Goal: Information Seeking & Learning: Find specific fact

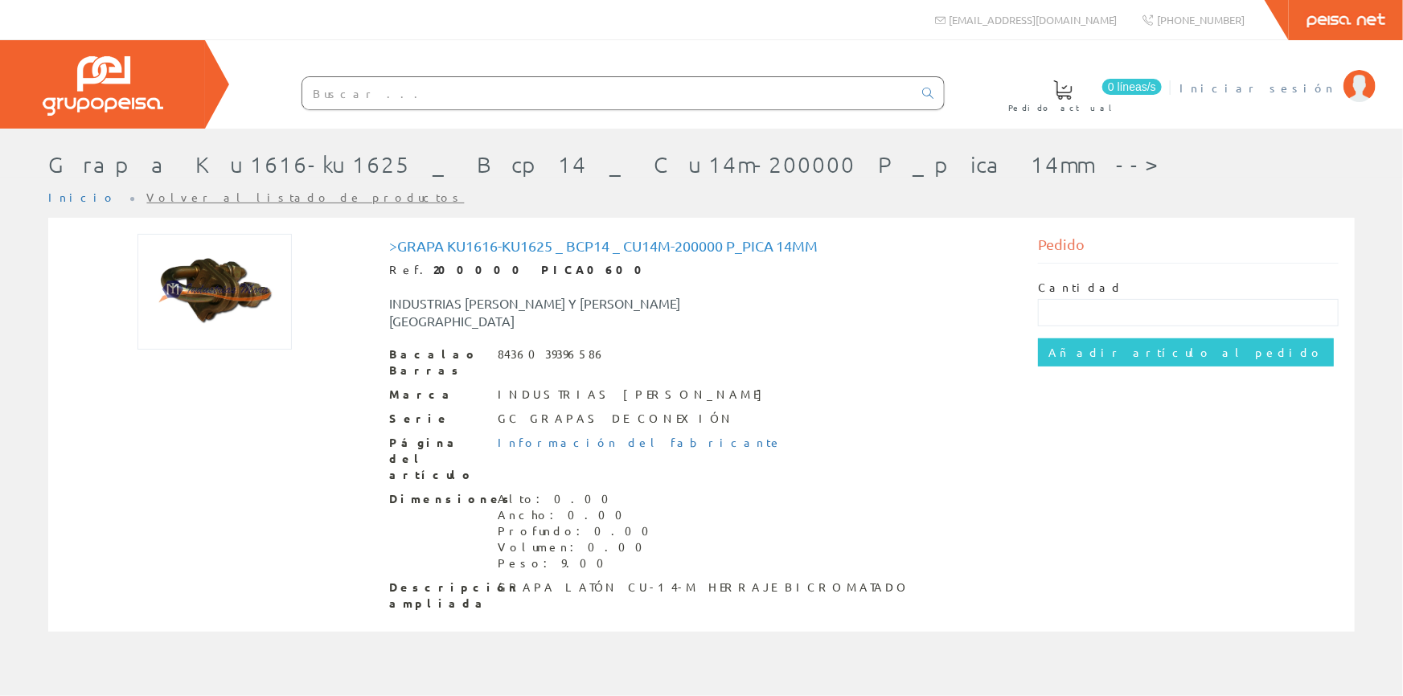
click at [1283, 85] on font "Iniciar sesión" at bounding box center [1258, 87] width 156 height 14
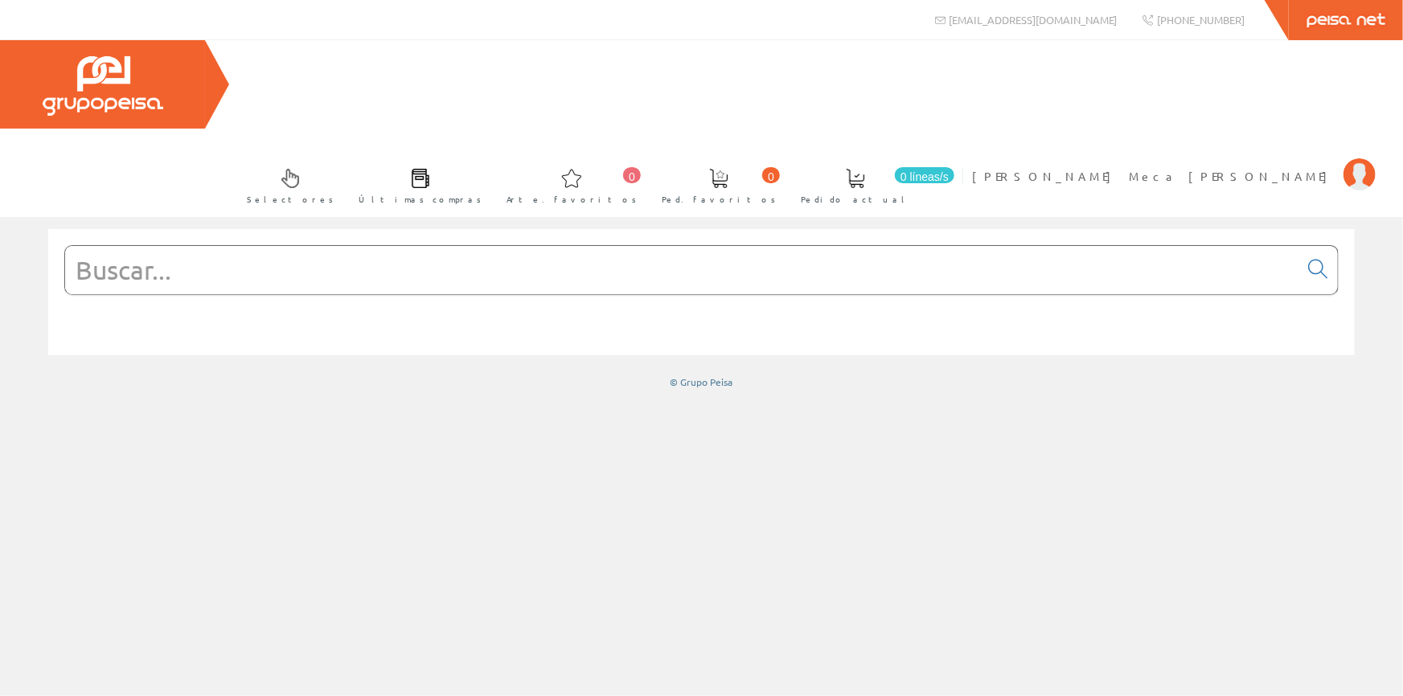
click at [429, 246] on input "text" at bounding box center [681, 270] width 1233 height 48
paste input "METARAY BANDEJA CIEGA AISLANTE 60*100 (PEM 82003651)"
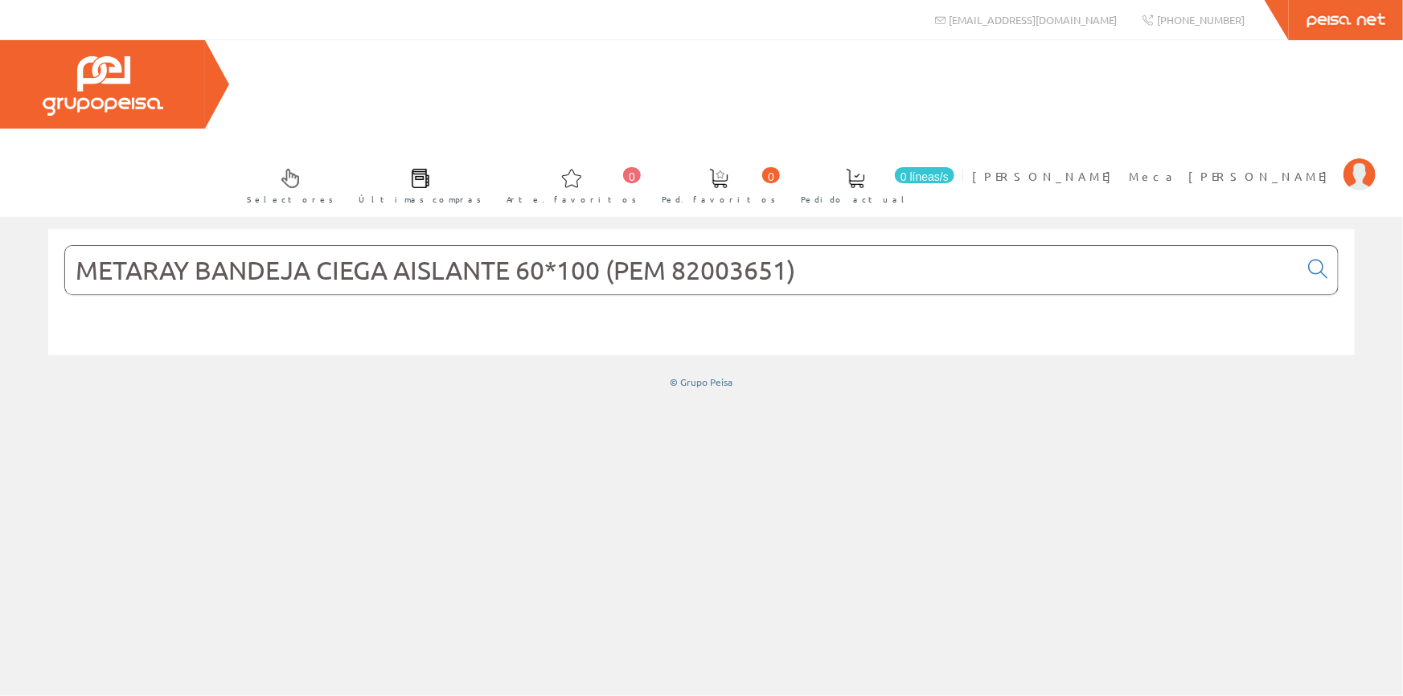
type input "METARAY BANDEJA CIEGA AISLANTE 60*100 (PEM 82003651)"
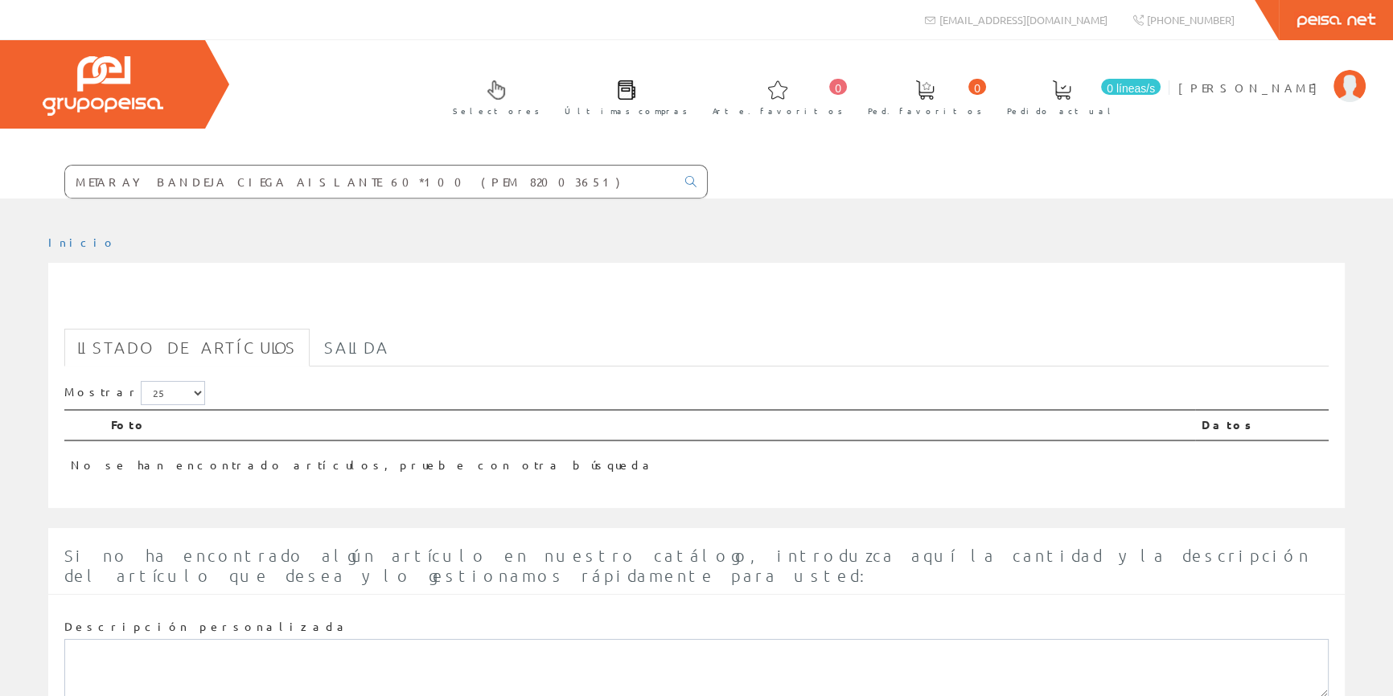
drag, startPoint x: 540, startPoint y: 179, endPoint x: 264, endPoint y: 181, distance: 276.6
click at [264, 181] on form "METARAY BANDEJA CIEGA AISLANTE 60*100 (PEM 82003651)" at bounding box center [354, 182] width 708 height 34
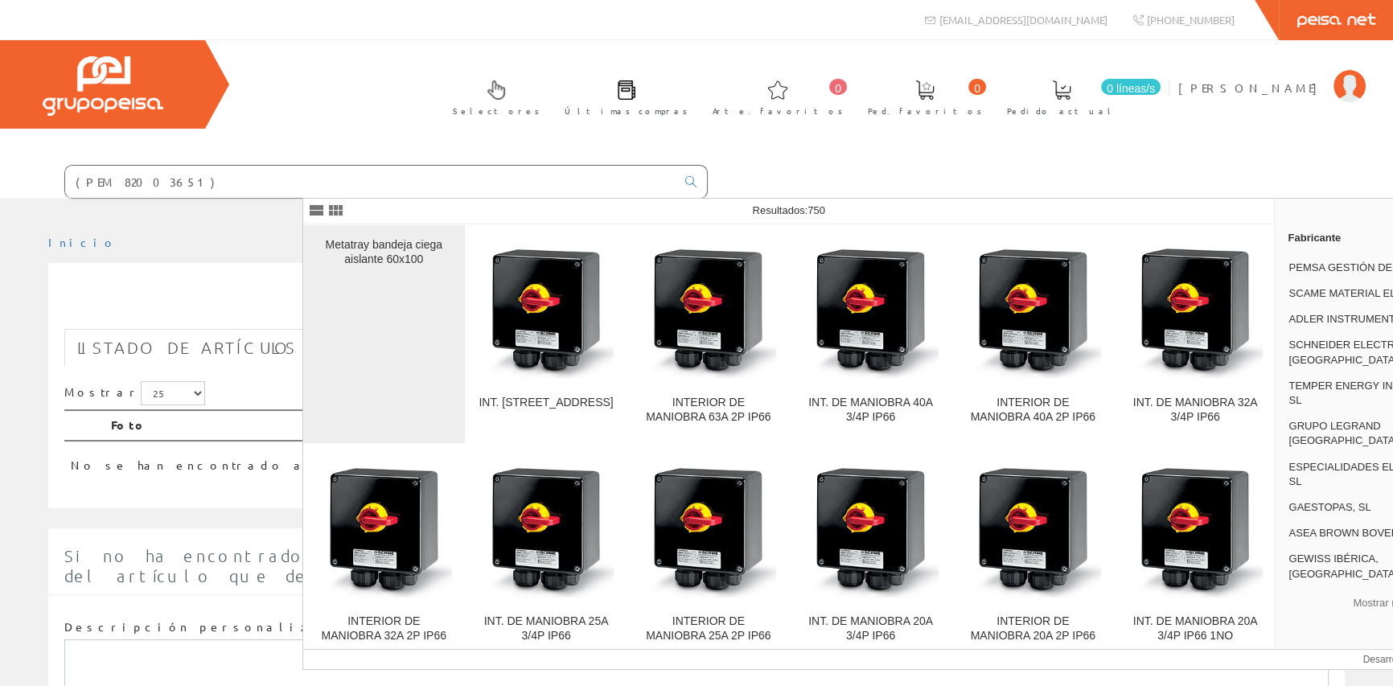
type input "(PEM 82003651)"
click at [393, 273] on div "Metatray bandeja ciega aislante 60x100" at bounding box center [384, 334] width 136 height 192
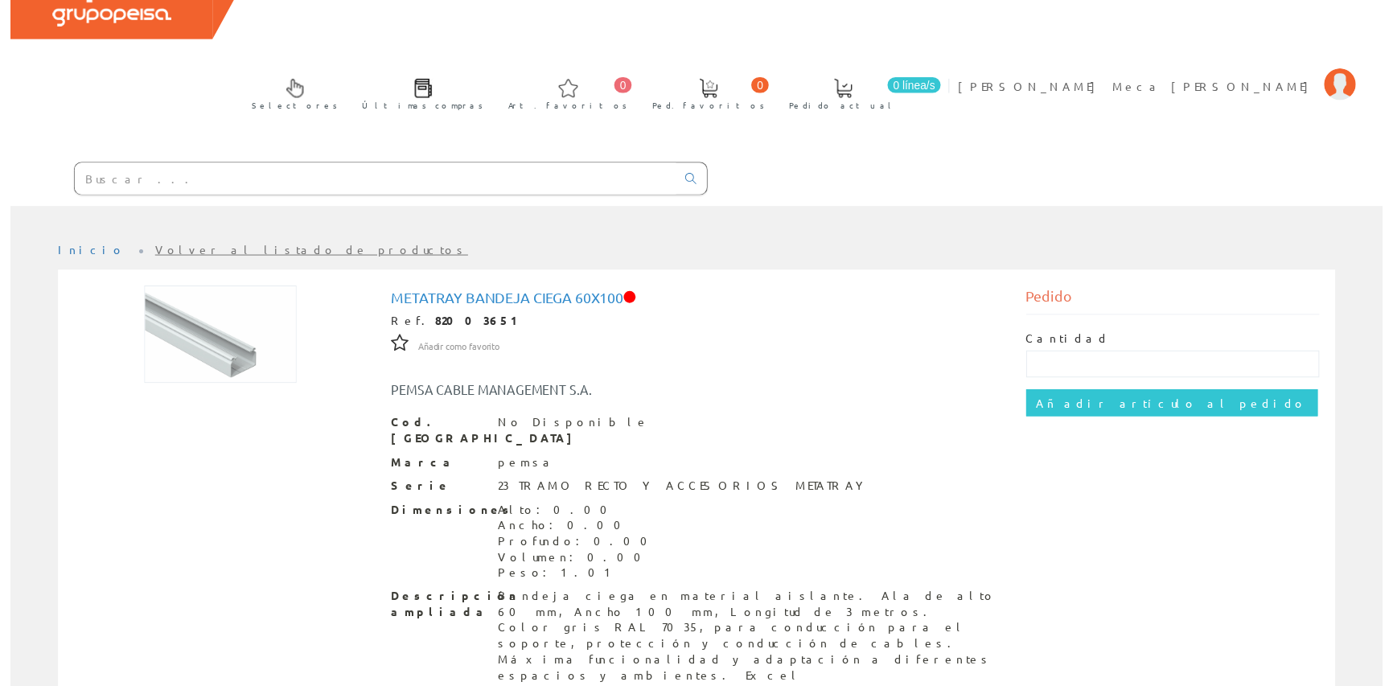
scroll to position [16, 0]
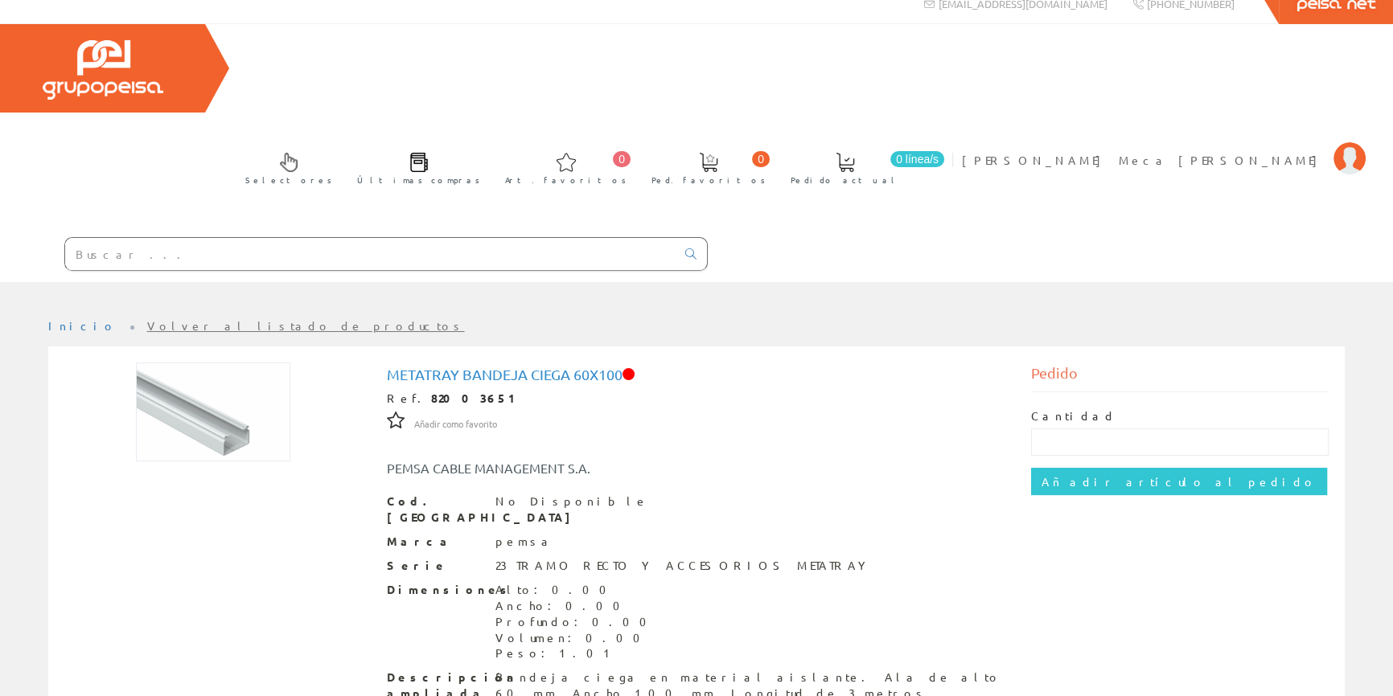
click at [409, 238] on input "text" at bounding box center [370, 254] width 610 height 32
paste input "TUPERPLAS ENCHUFABLE GRIS 16 (TUP 06500016)"
type input "TUPERPLAS ENCHUFABLE GRIS 16 (TUP 06500016)"
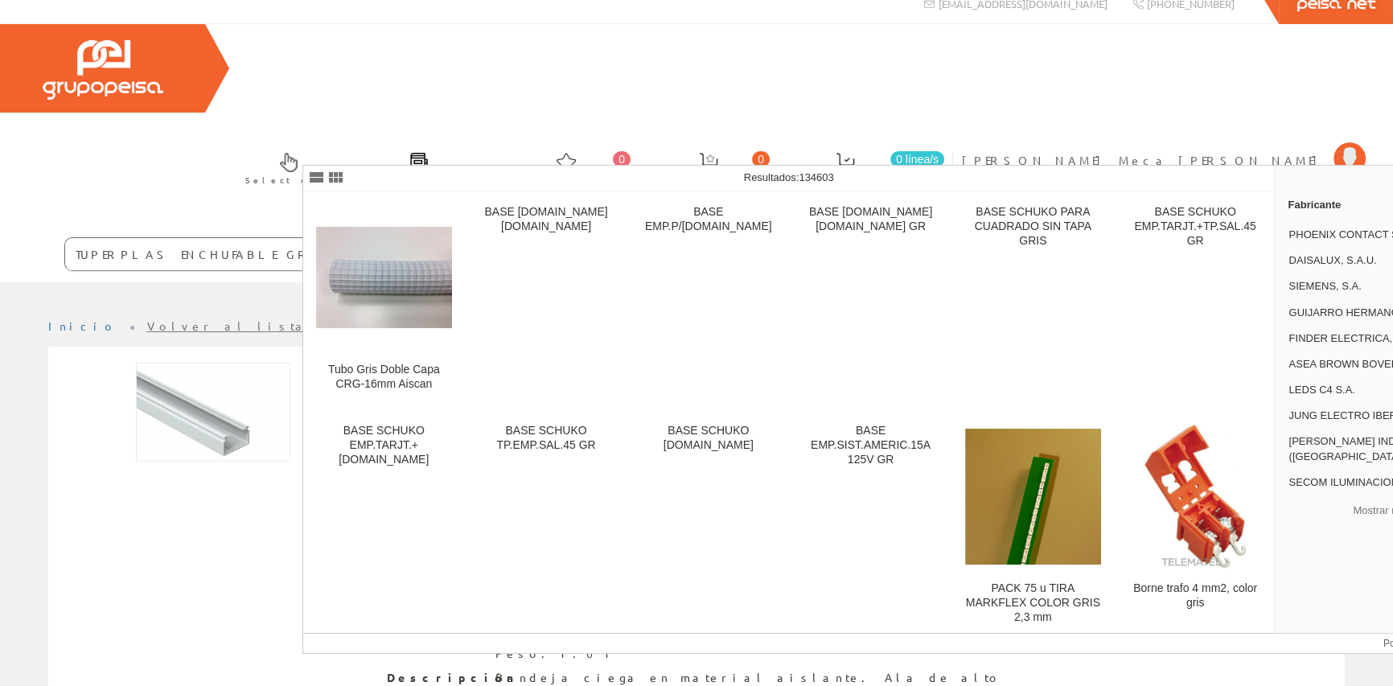
click at [417, 334] on figure at bounding box center [384, 277] width 136 height 145
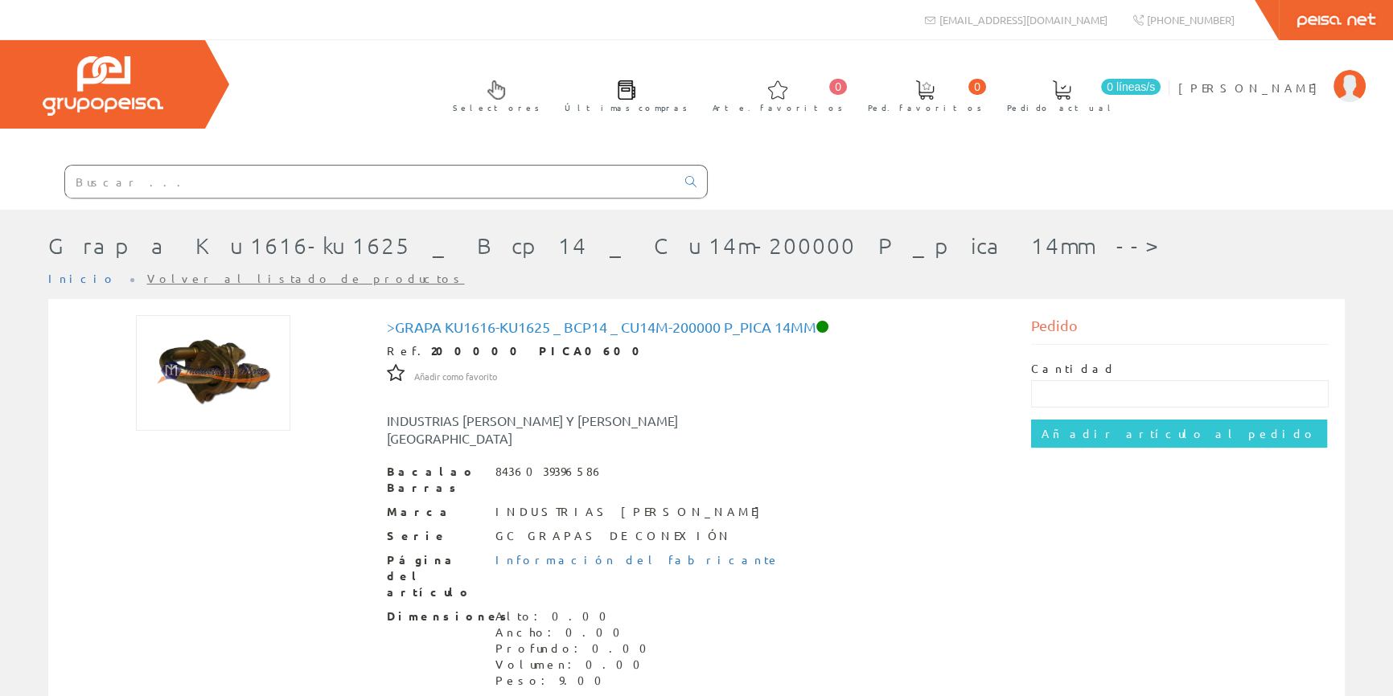
click at [639, 185] on input "text" at bounding box center [370, 182] width 610 height 32
paste input "TAPA RECTA AISLANTE METATRAY 100 (PEM 82003663)"
type input "TAPA RECTA AISLANTE METATRAY 100 (PEM 82003663)"
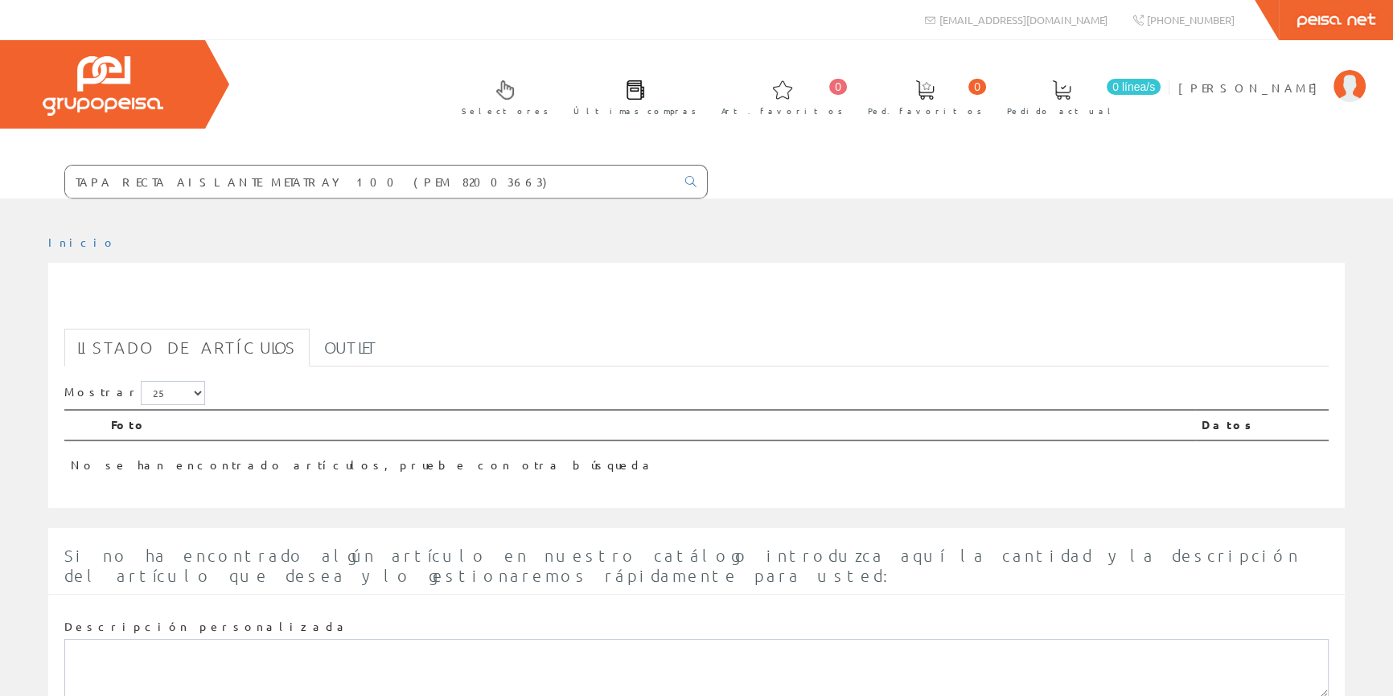
click at [366, 311] on h1 "TAPA RECTA AISLANTE METATRAY 100 (PEM 82003663)" at bounding box center [696, 305] width 1264 height 32
drag, startPoint x: 604, startPoint y: 177, endPoint x: 207, endPoint y: 174, distance: 396.4
click at [207, 174] on div "Selectores Últimas compras 0 0" at bounding box center [696, 119] width 1393 height 158
click at [324, 174] on input "text" at bounding box center [370, 182] width 610 height 32
paste input "TAPA RECTA AISLANTE METATRAY 100 (PEM 82003663)"
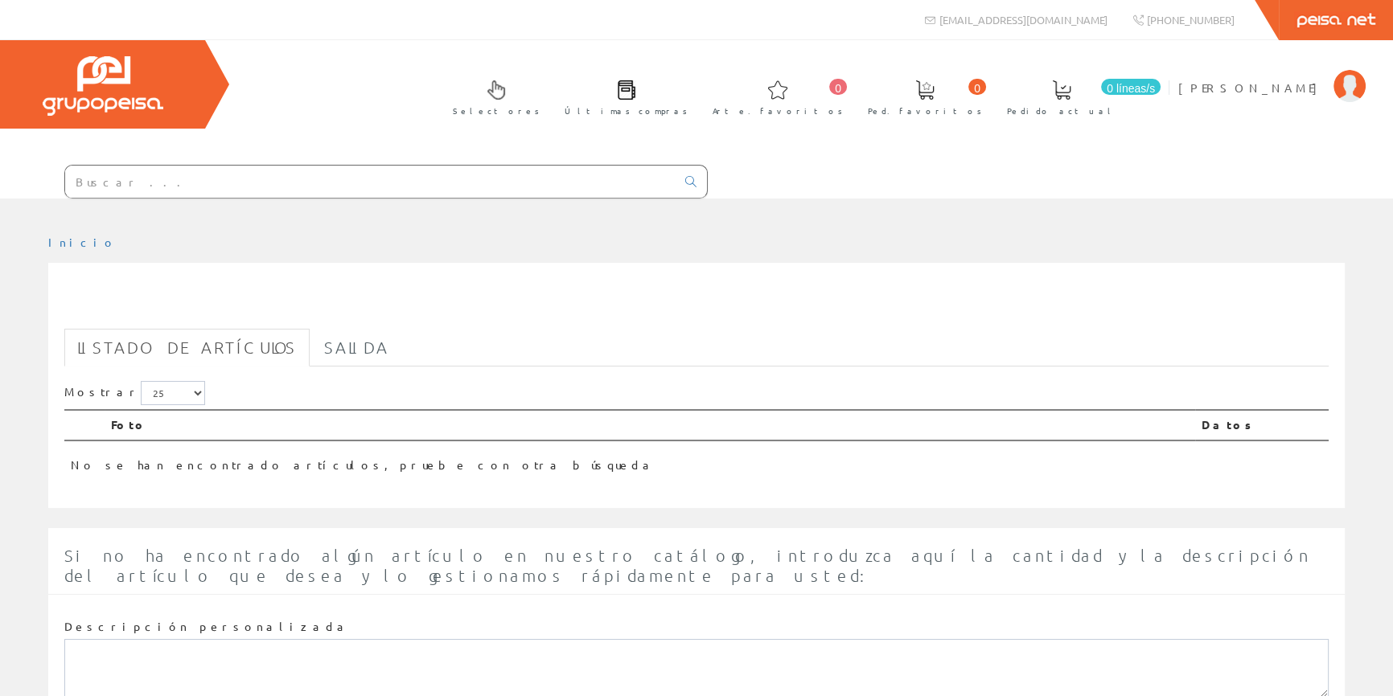
type input "TAPA RECTA AISLANTE METATRAY 100 (PEM 82003663)"
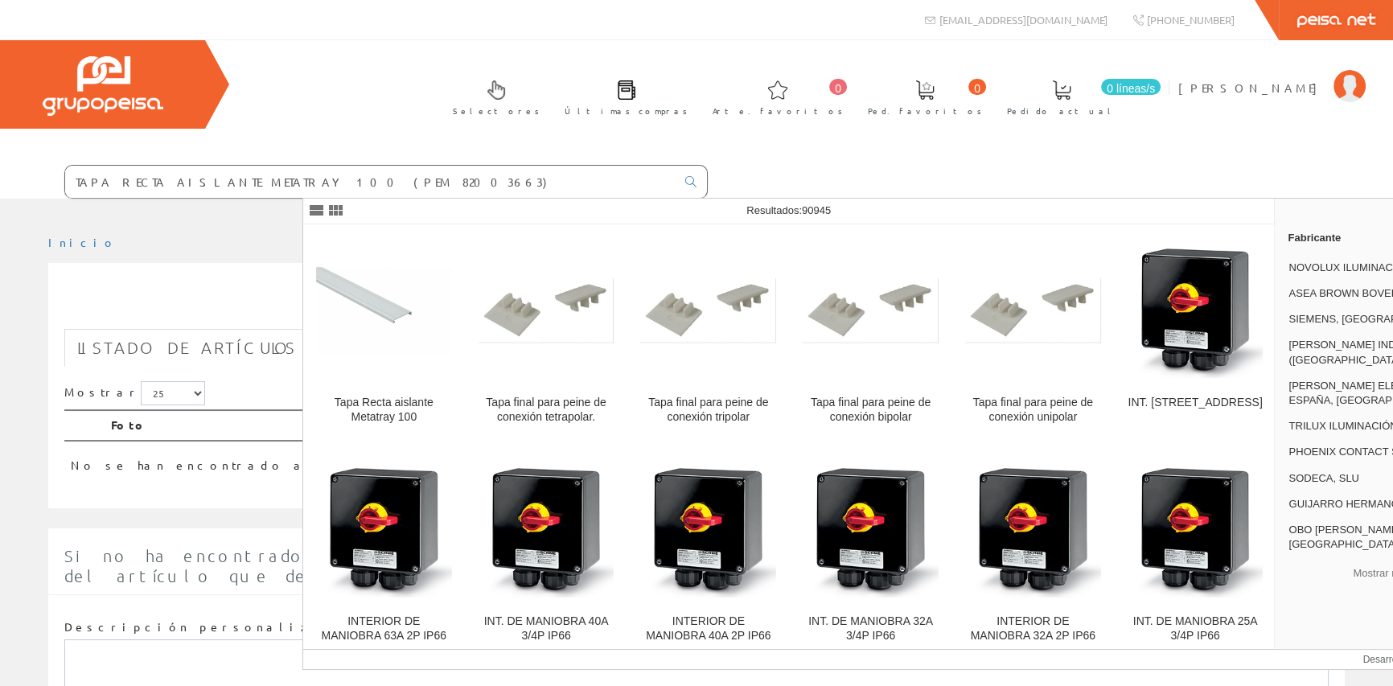
click at [354, 350] on img at bounding box center [384, 311] width 136 height 136
